Goal: Task Accomplishment & Management: Use online tool/utility

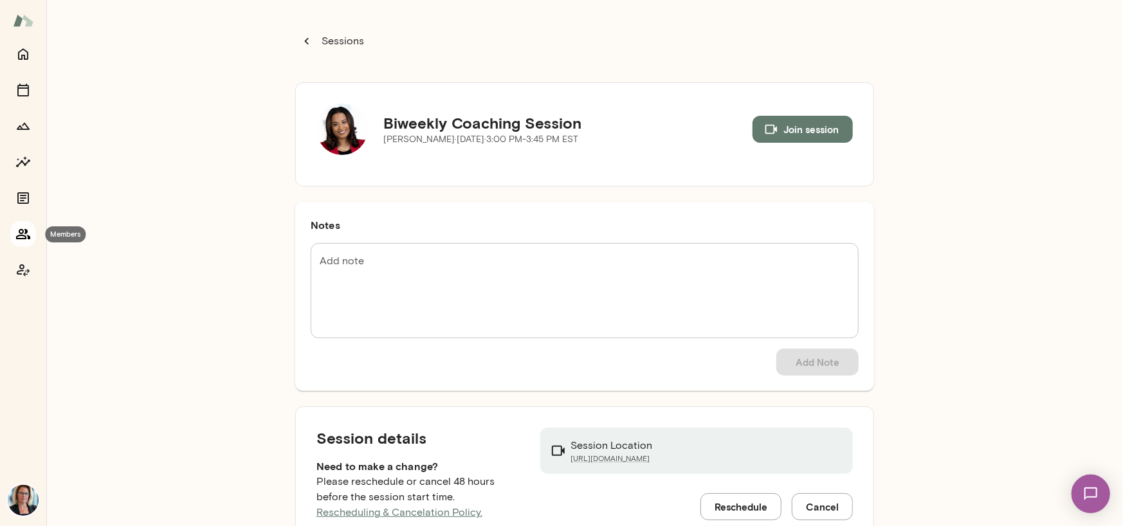
click at [21, 235] on icon "Members" at bounding box center [23, 234] width 14 height 10
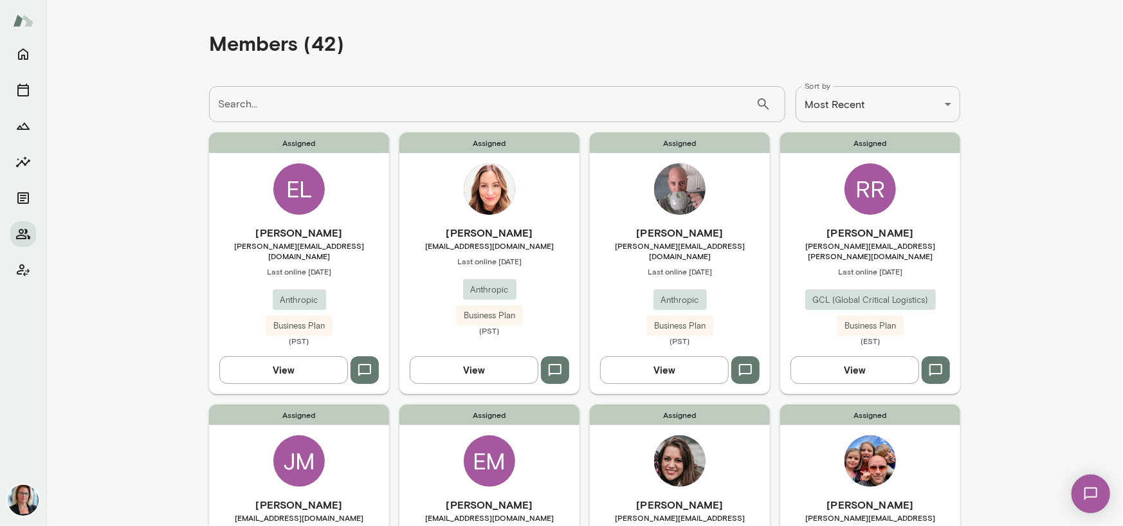
click at [293, 114] on input "Search..." at bounding box center [482, 104] width 547 height 36
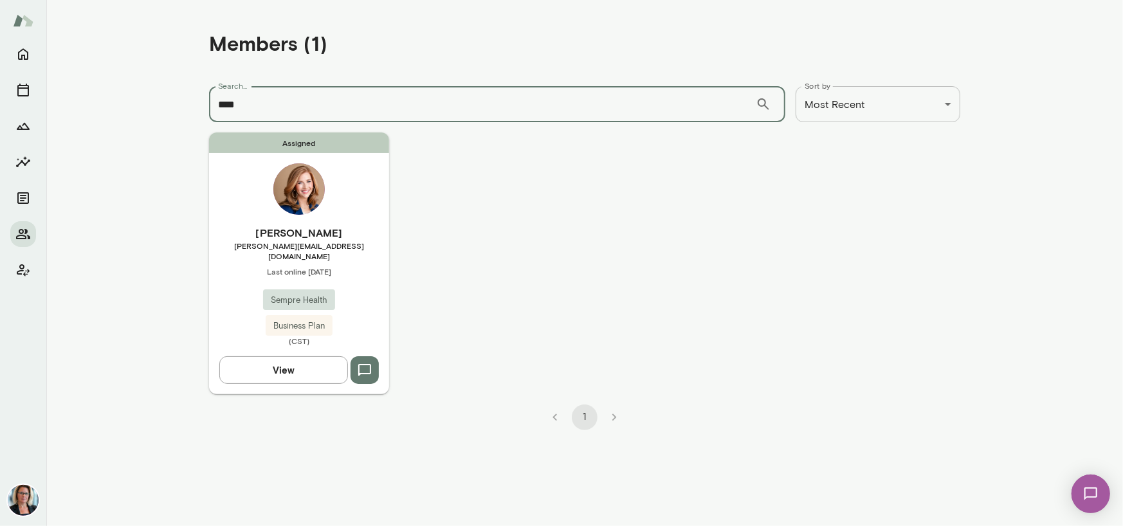
type input "****"
click at [291, 184] on img at bounding box center [298, 188] width 51 height 51
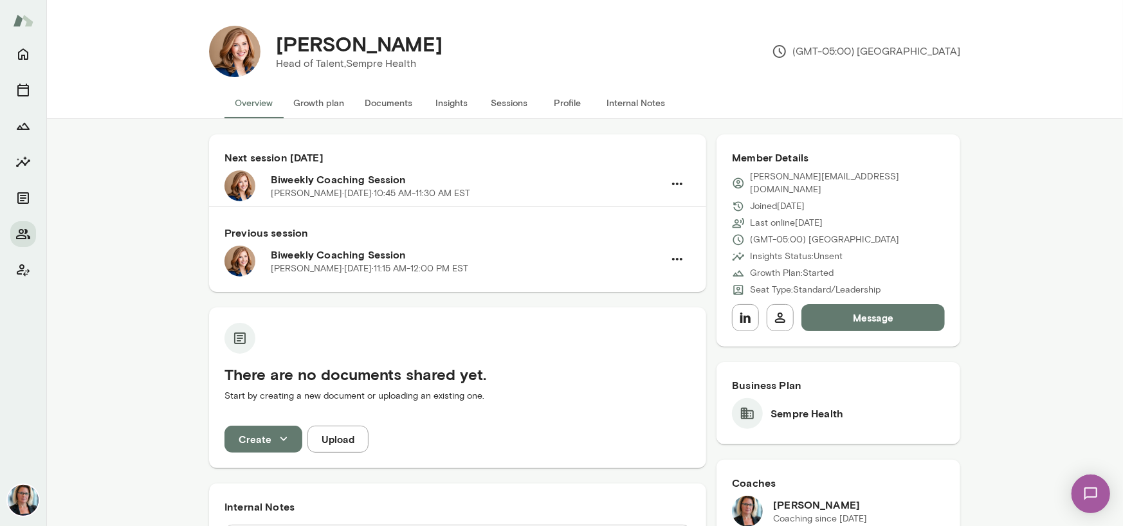
click at [502, 98] on button "Sessions" at bounding box center [509, 102] width 58 height 31
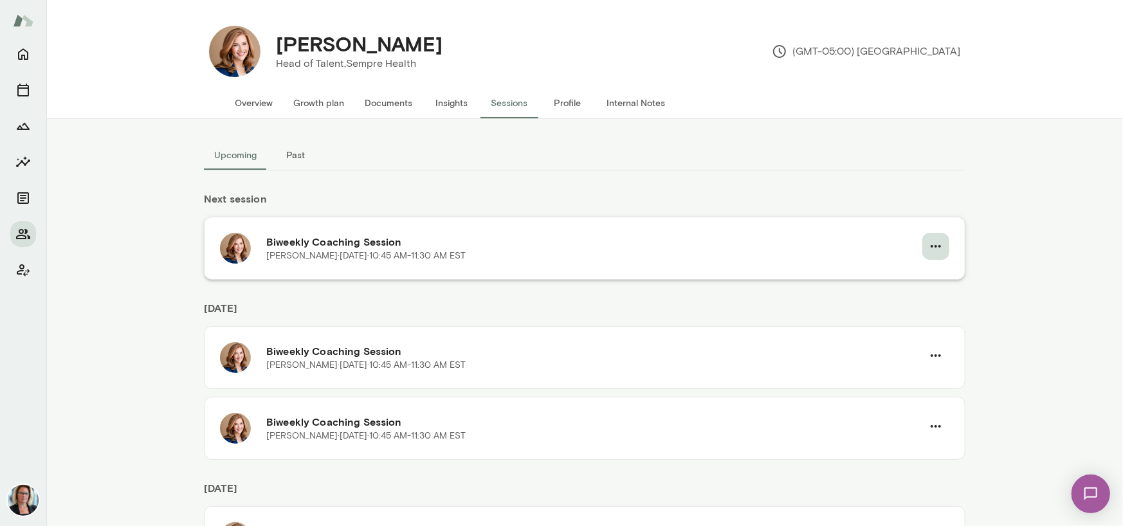
click at [932, 244] on icon "button" at bounding box center [935, 246] width 15 height 15
click at [898, 296] on span "Cancel" at bounding box center [907, 299] width 55 height 15
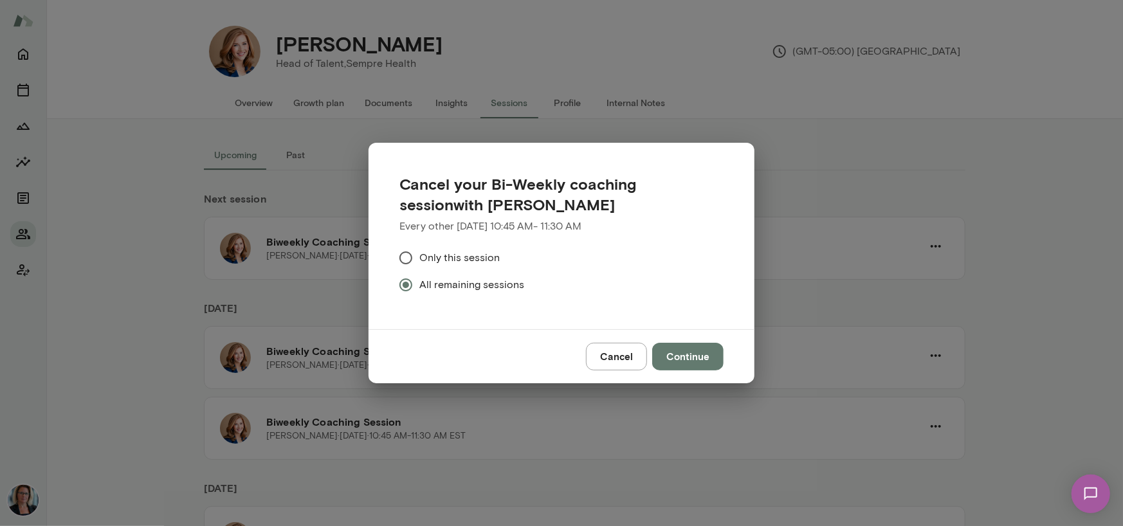
click at [682, 367] on button "Continue" at bounding box center [687, 356] width 71 height 27
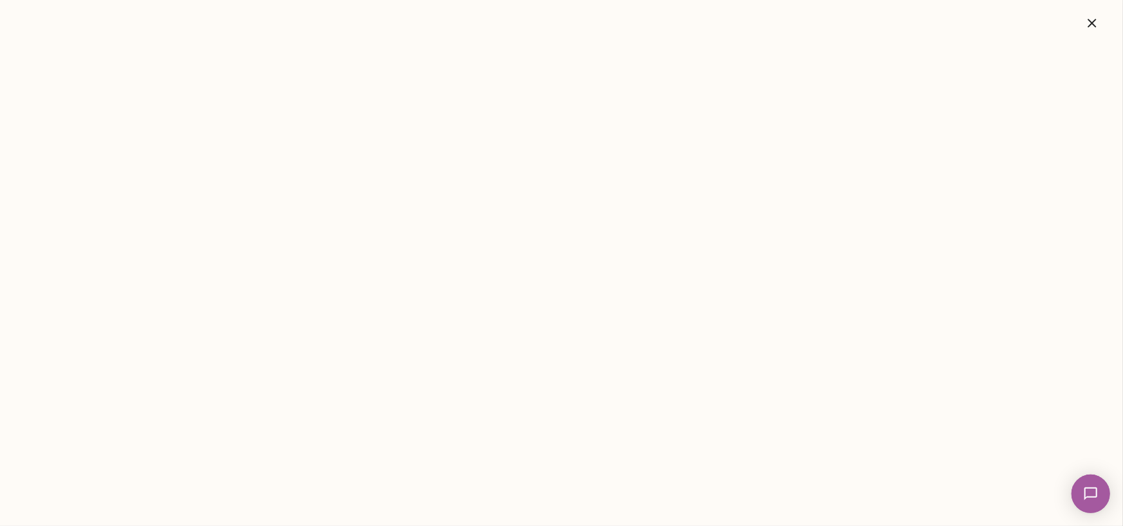
click at [1098, 22] on icon "button" at bounding box center [1091, 22] width 15 height 15
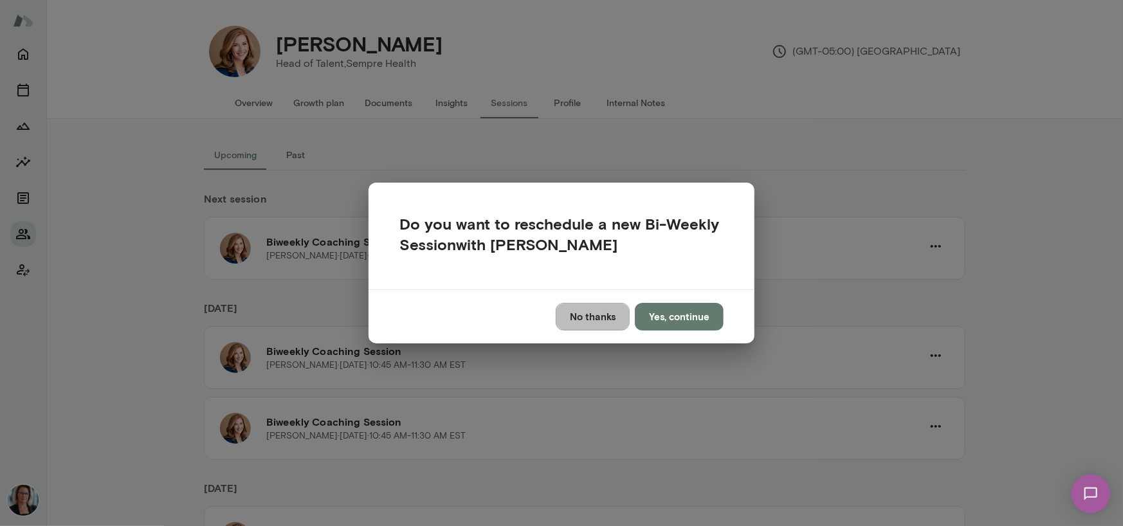
click at [586, 318] on button "No thanks" at bounding box center [593, 316] width 74 height 27
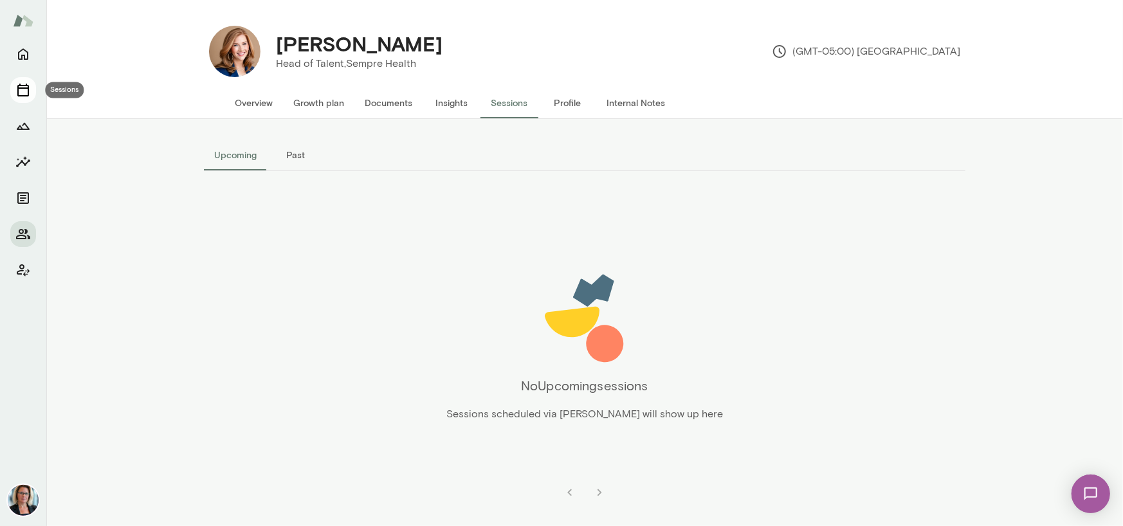
click at [23, 91] on icon "Sessions" at bounding box center [22, 89] width 15 height 15
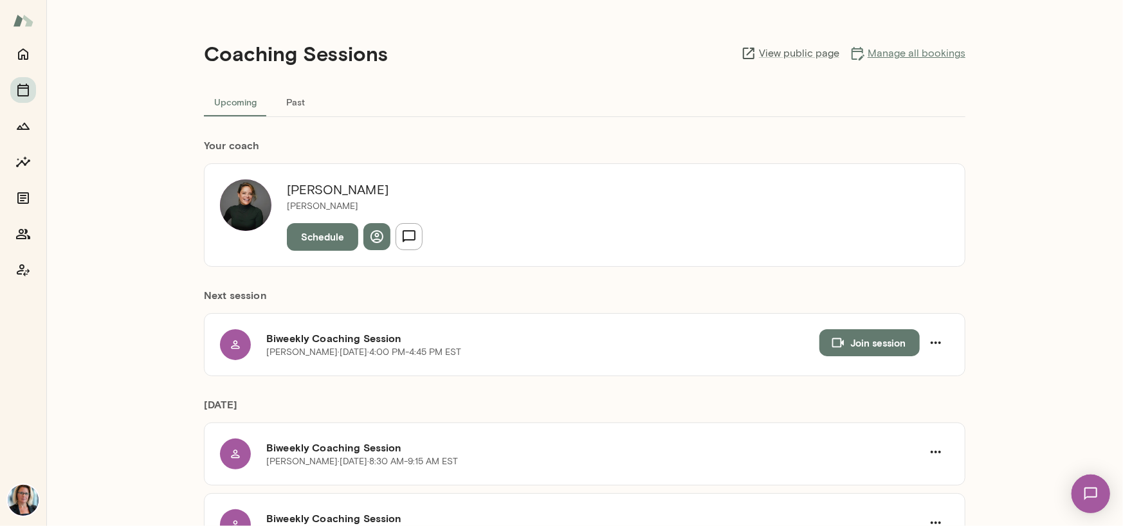
click at [907, 54] on link "Manage all bookings" at bounding box center [907, 53] width 116 height 15
click at [24, 53] on icon "Home" at bounding box center [22, 53] width 15 height 15
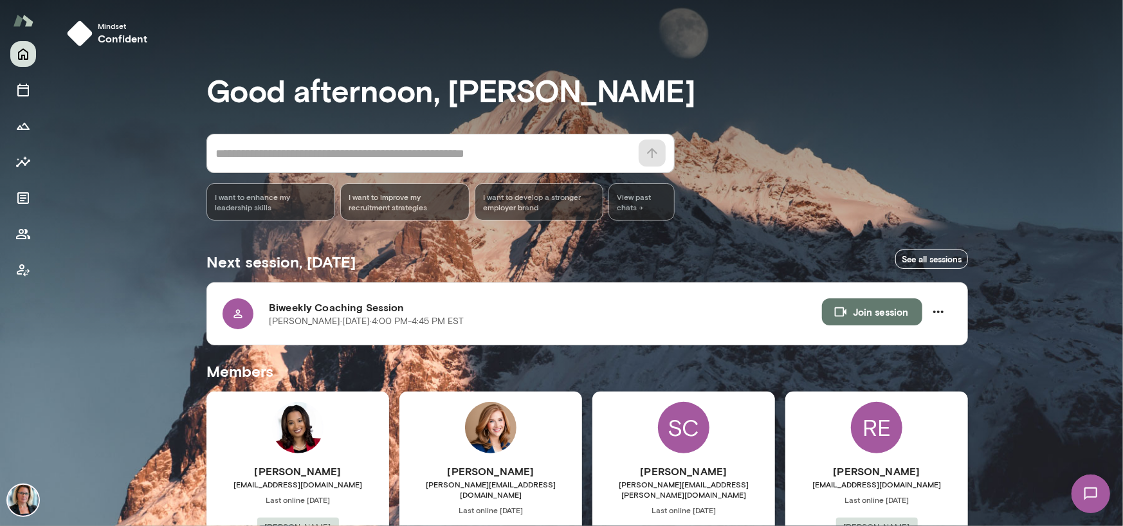
scroll to position [64, 0]
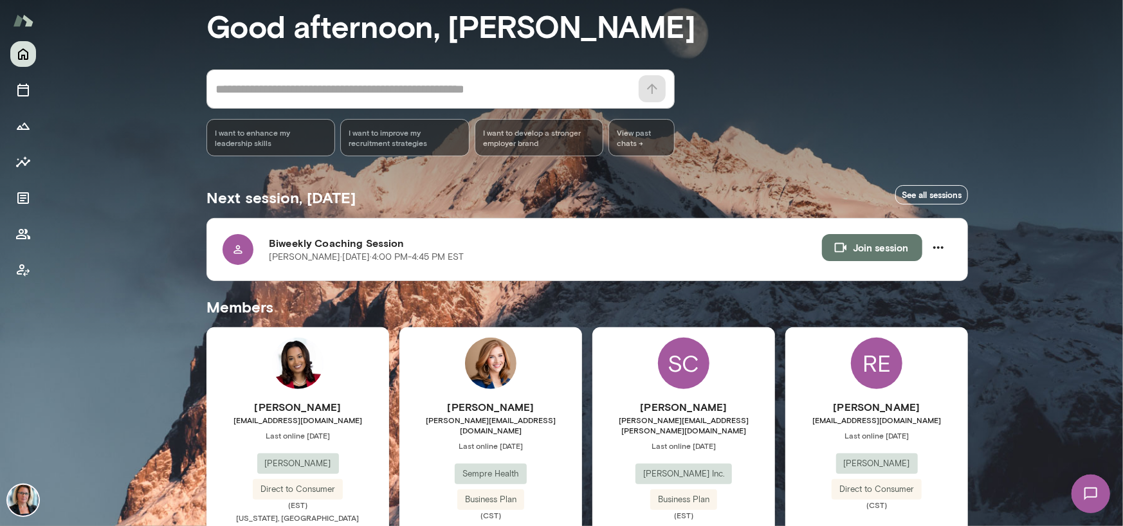
click at [302, 358] on img at bounding box center [297, 363] width 51 height 51
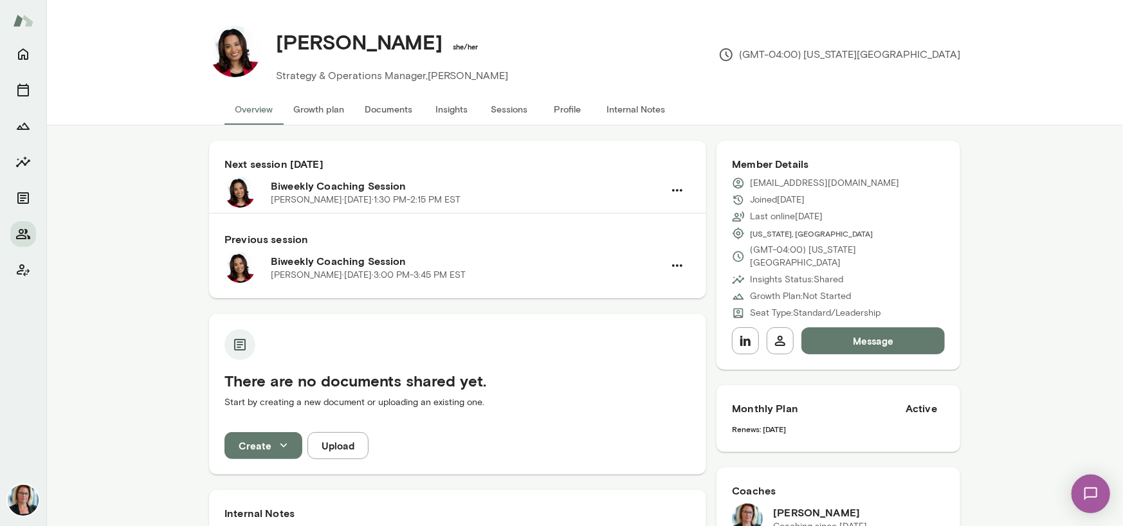
click at [509, 105] on button "Sessions" at bounding box center [509, 109] width 58 height 31
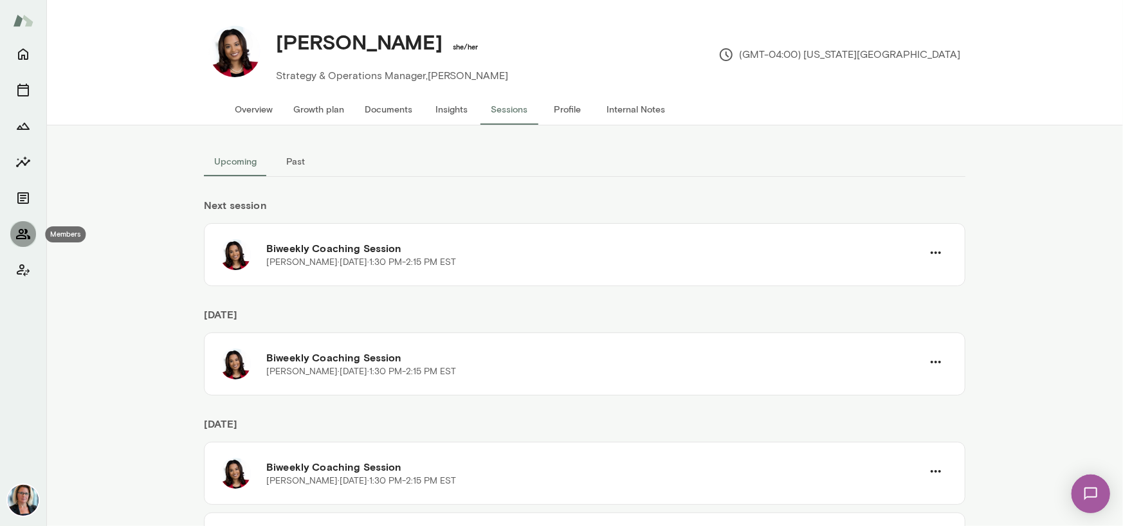
click at [24, 233] on icon "Members" at bounding box center [23, 234] width 14 height 10
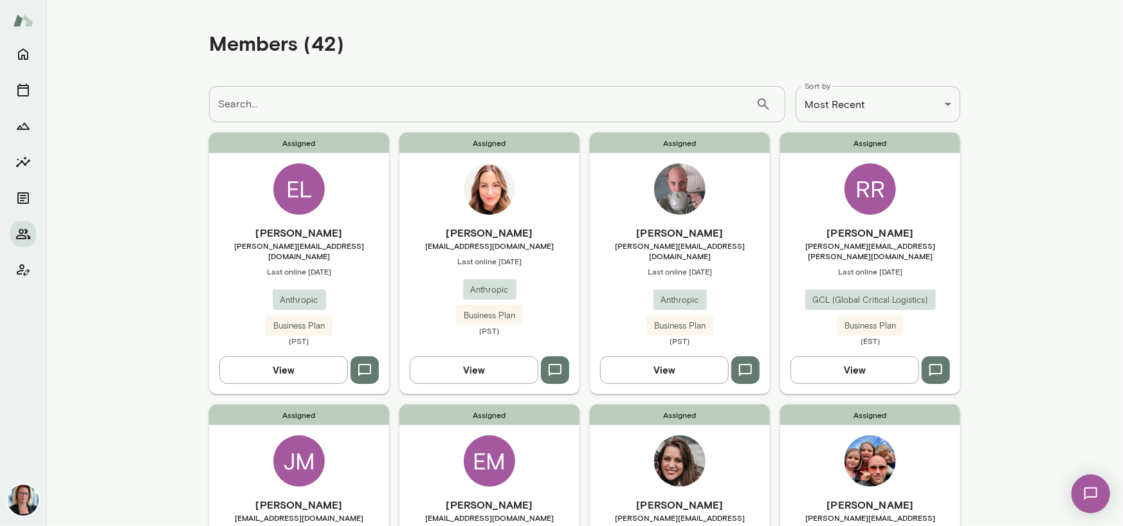
click at [291, 444] on div "JM" at bounding box center [298, 460] width 51 height 51
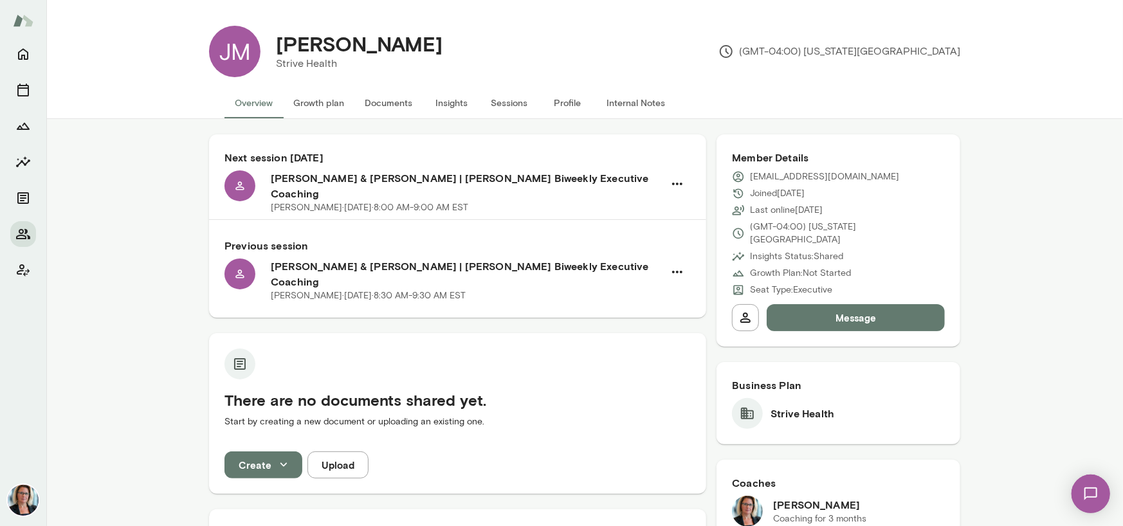
click at [502, 100] on button "Sessions" at bounding box center [509, 102] width 58 height 31
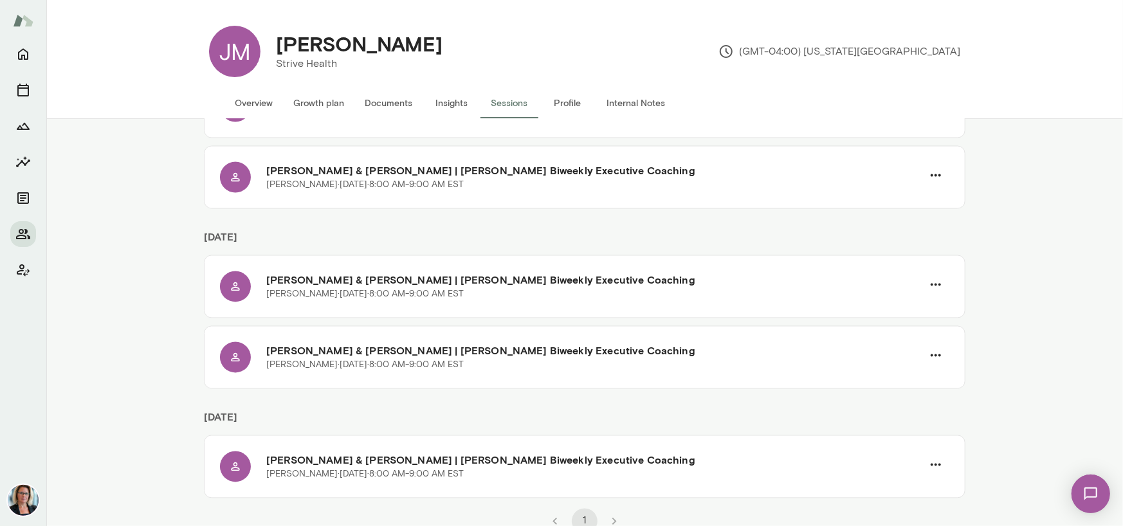
scroll to position [1516, 0]
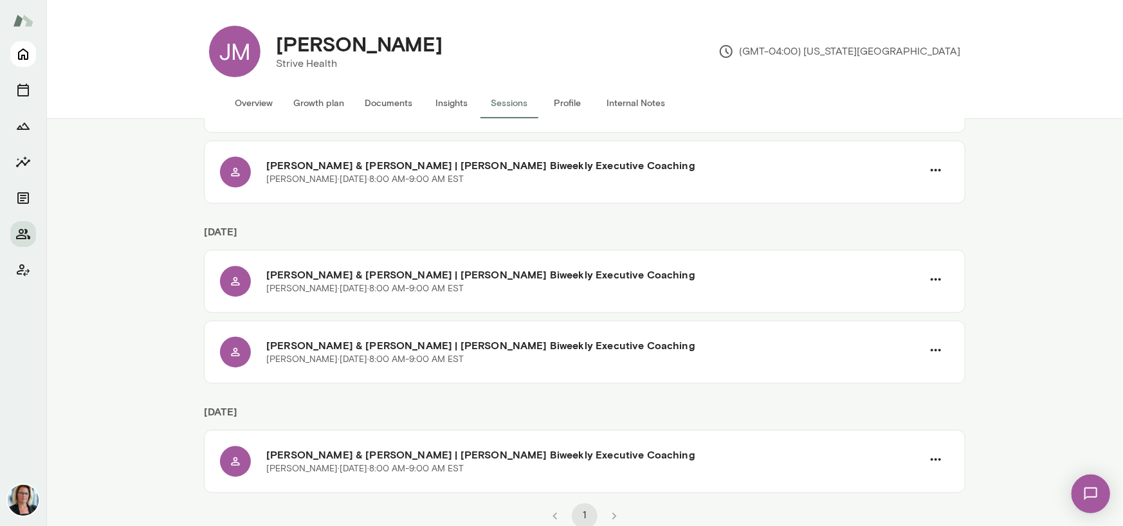
click at [29, 59] on icon "Home" at bounding box center [22, 53] width 15 height 15
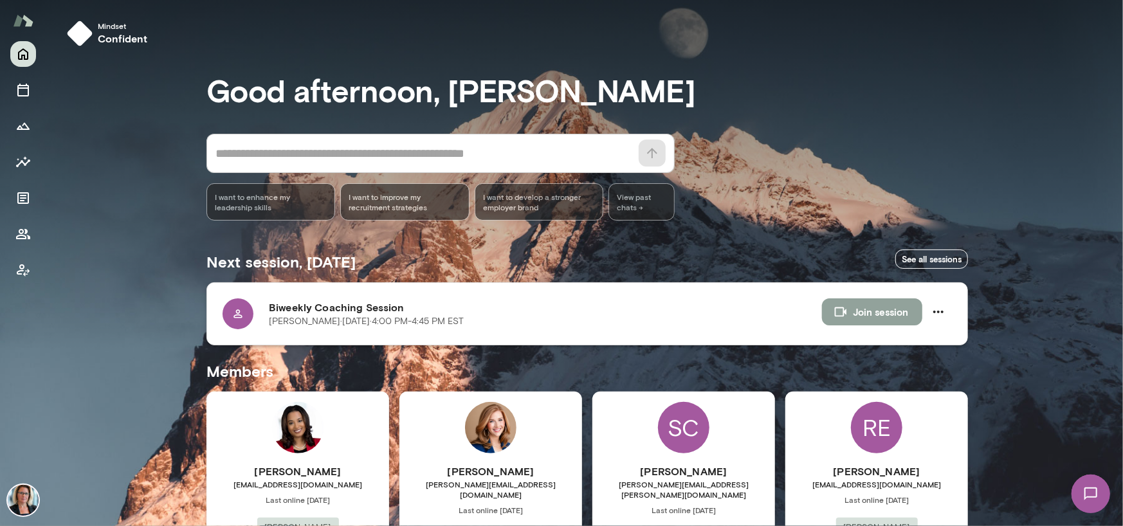
click at [867, 308] on button "Join session" at bounding box center [872, 311] width 100 height 27
